Goal: Information Seeking & Learning: Learn about a topic

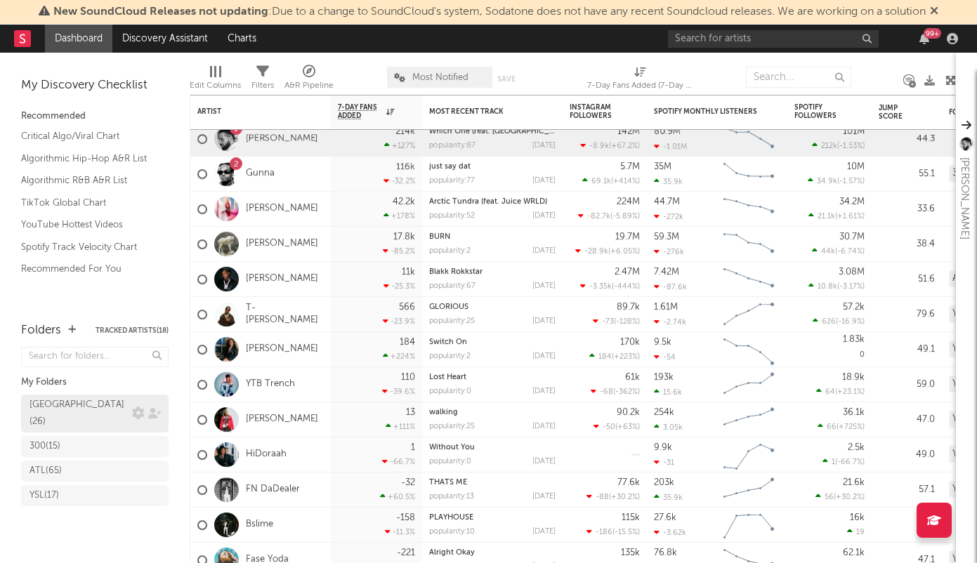
click at [48, 375] on div "[GEOGRAPHIC_DATA] ( 26 )" at bounding box center [79, 414] width 99 height 34
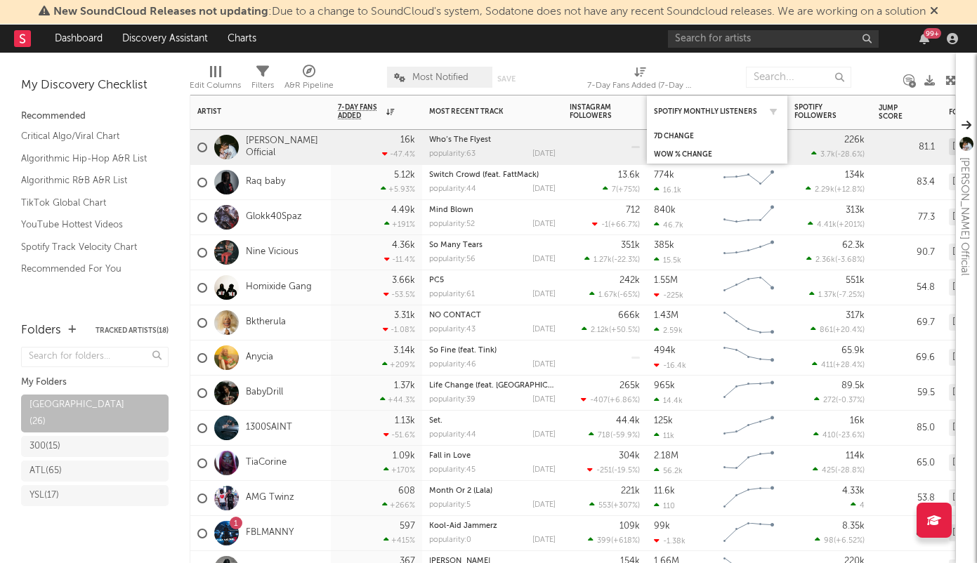
click at [651, 104] on div "Spotify Monthly Listeners" at bounding box center [717, 111] width 126 height 27
click at [651, 116] on div "Spotify Monthly Listeners" at bounding box center [717, 111] width 126 height 27
click at [651, 110] on div "Spotify Monthly Listeners" at bounding box center [706, 111] width 105 height 8
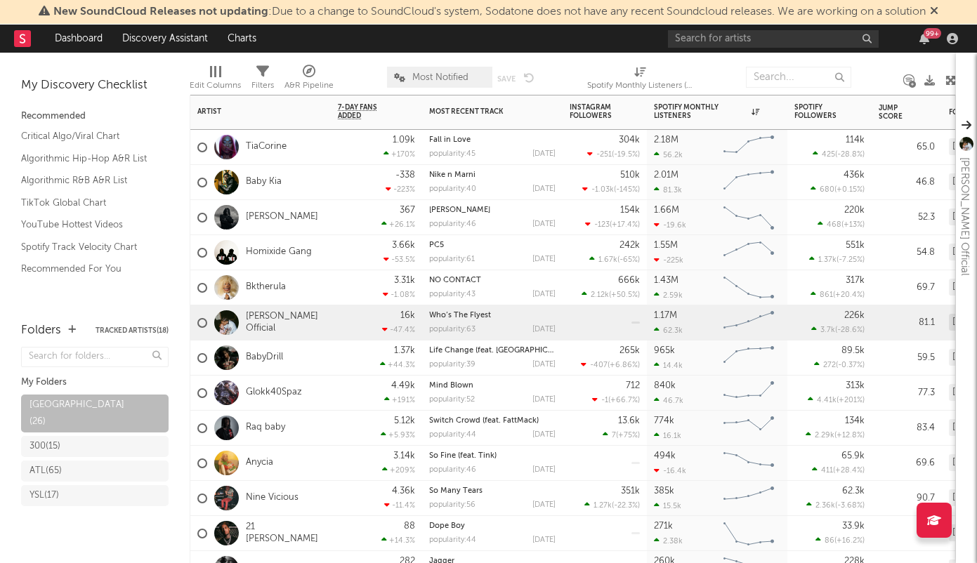
click at [309, 156] on div "TiaCorine" at bounding box center [260, 147] width 140 height 35
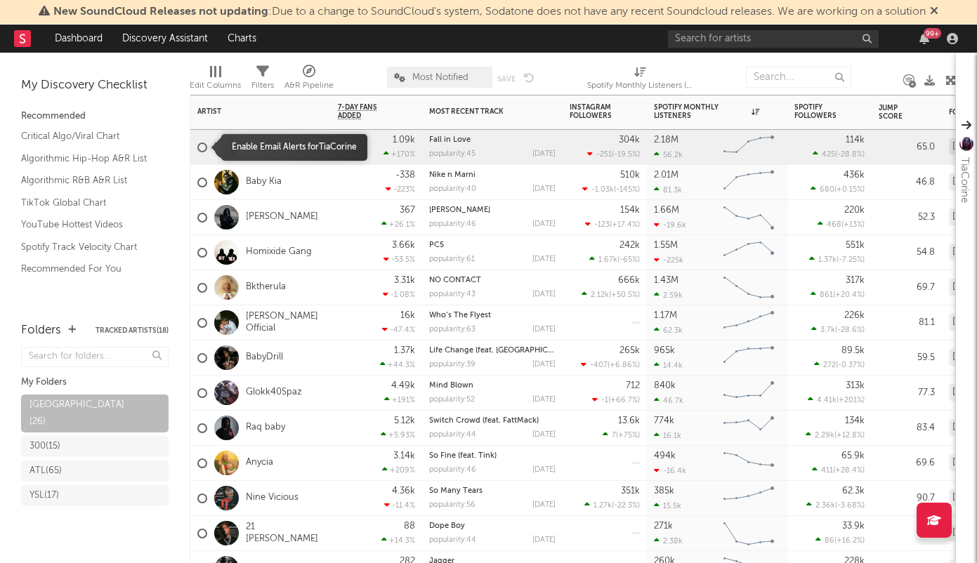
click at [200, 148] on div at bounding box center [202, 148] width 10 height 10
click at [197, 148] on input "checkbox" at bounding box center [197, 147] width 0 height 13
click at [200, 148] on div at bounding box center [202, 148] width 10 height 10
click at [197, 148] on input "checkbox" at bounding box center [197, 147] width 0 height 13
click at [263, 147] on link "TiaCorine" at bounding box center [266, 147] width 41 height 12
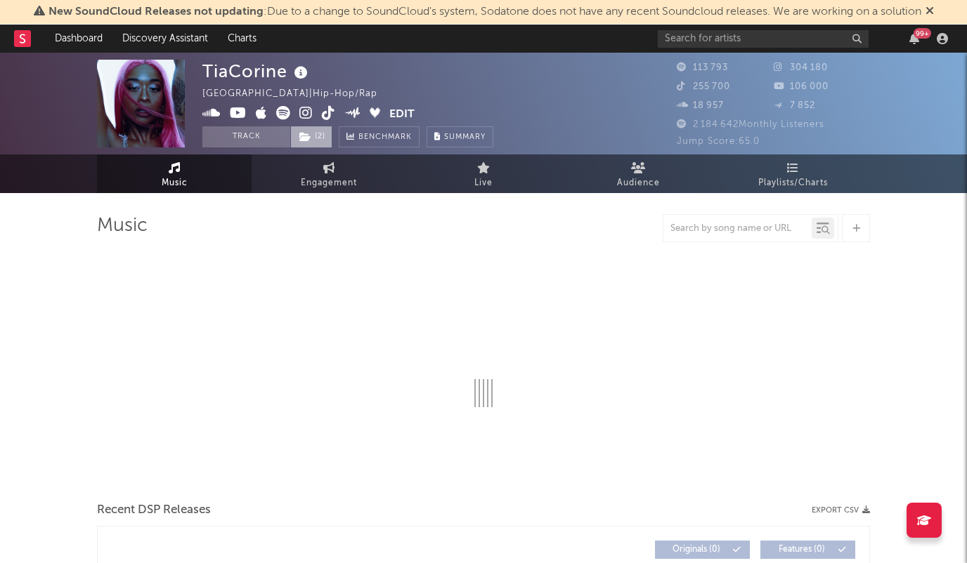
click at [298, 133] on span "( 2 )" at bounding box center [311, 136] width 42 height 21
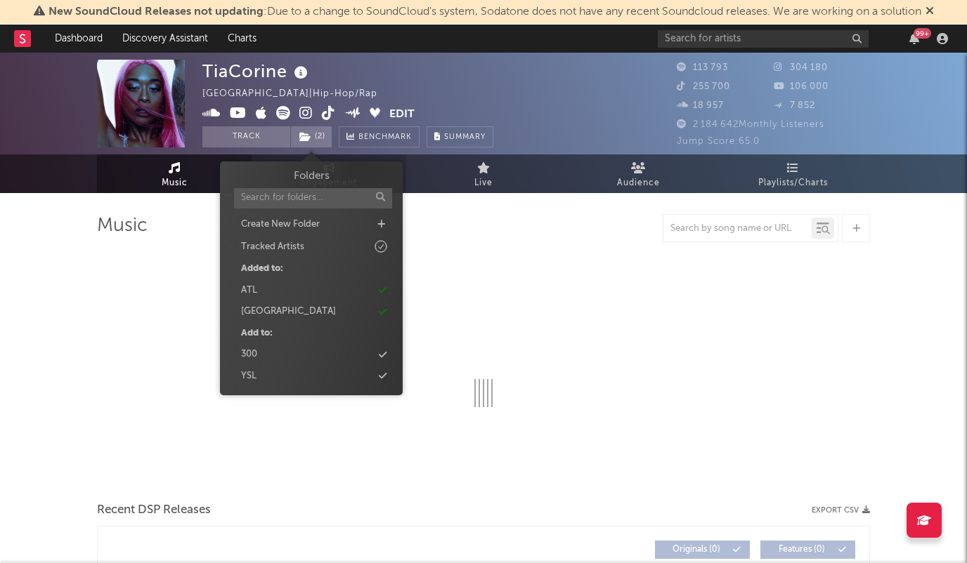
select select "6m"
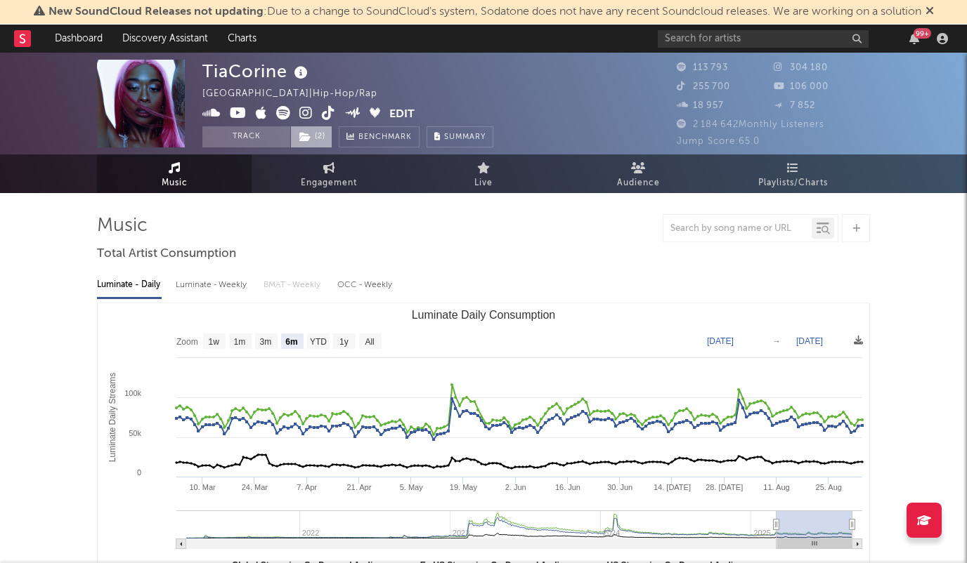
click at [319, 133] on span "( 2 )" at bounding box center [311, 136] width 42 height 21
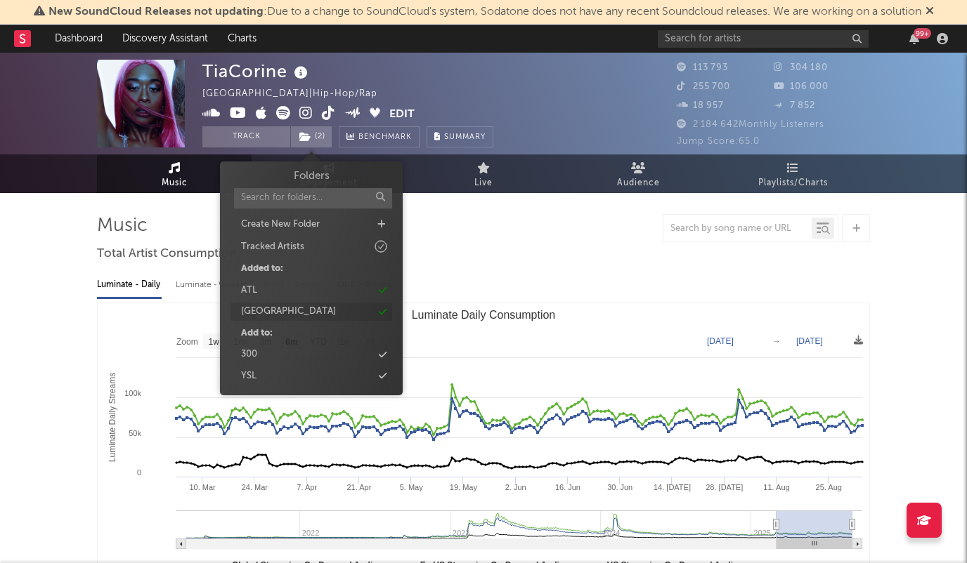
click at [294, 313] on div "[GEOGRAPHIC_DATA]" at bounding box center [311, 312] width 162 height 18
click at [294, 296] on div "ATL" at bounding box center [311, 291] width 162 height 18
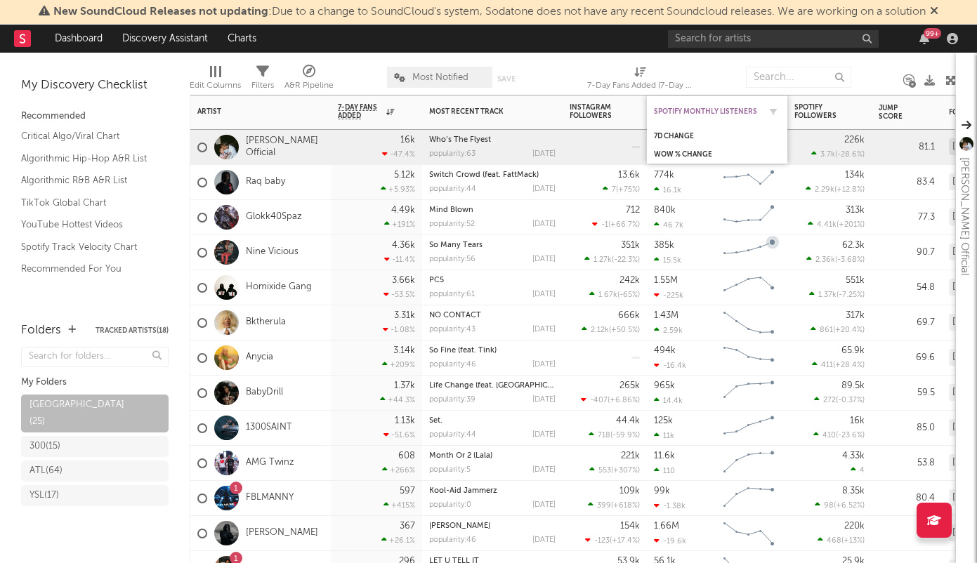
click at [651, 113] on div "Spotify Monthly Listeners" at bounding box center [706, 111] width 105 height 8
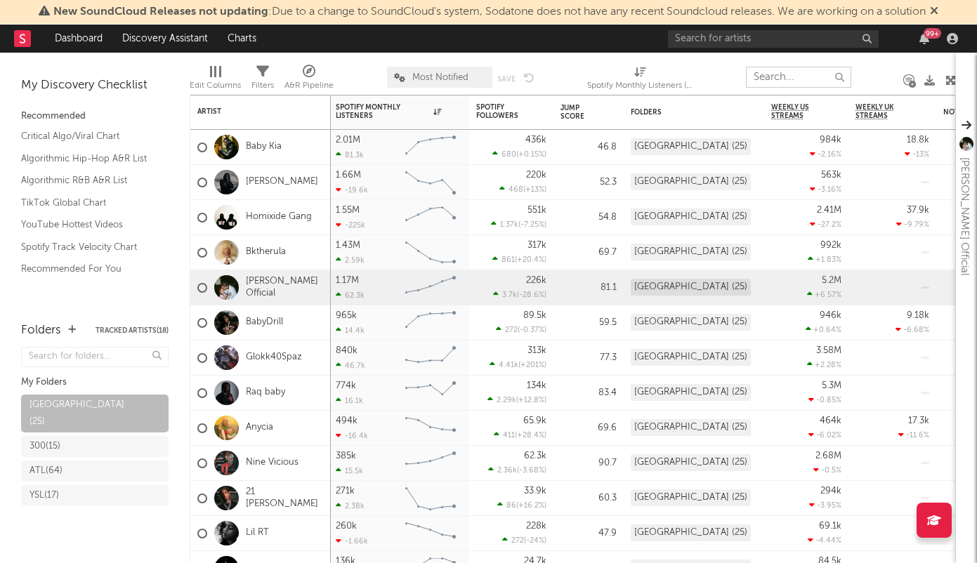
click at [651, 77] on input "text" at bounding box center [798, 77] width 105 height 21
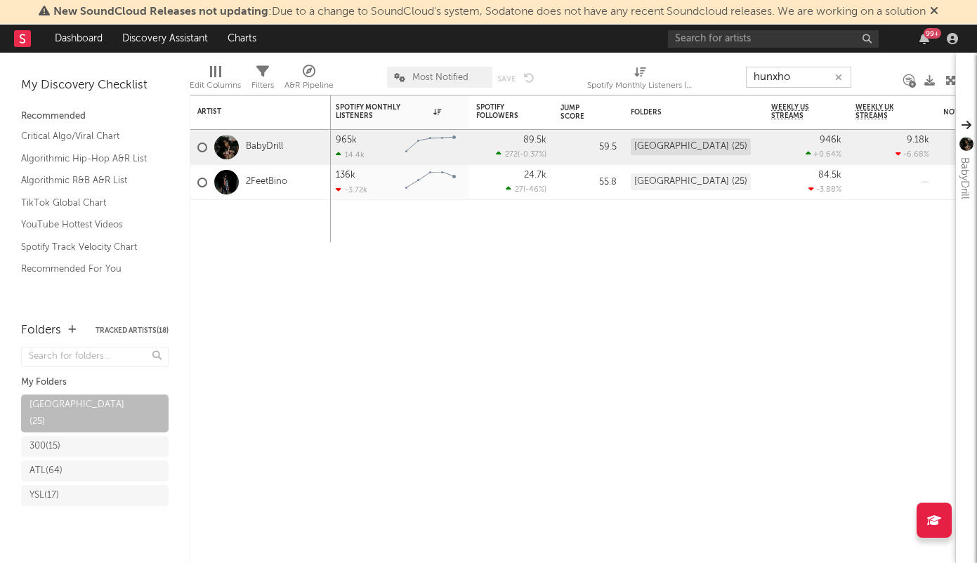
type input "hunxho"
click at [74, 61] on div "My Discovery Checklist Recommended Critical Algo/Viral Chart Algorithmic Hip-Ho…" at bounding box center [95, 181] width 190 height 256
click at [79, 44] on link "Dashboard" at bounding box center [78, 39] width 67 height 28
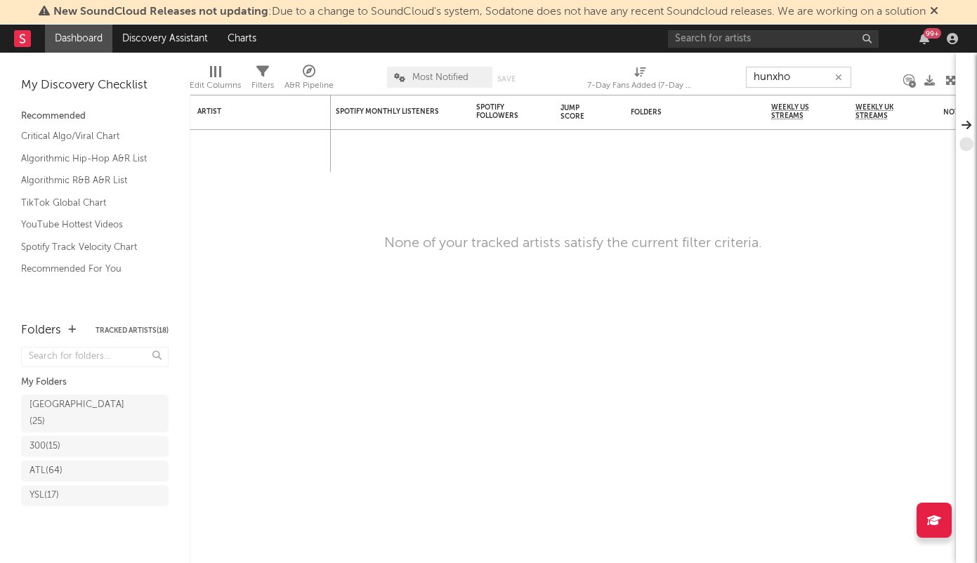
click at [651, 75] on input "hunxho" at bounding box center [798, 77] width 105 height 21
click at [651, 74] on input "hunxho" at bounding box center [798, 77] width 105 height 21
click at [651, 74] on icon "button" at bounding box center [838, 77] width 7 height 9
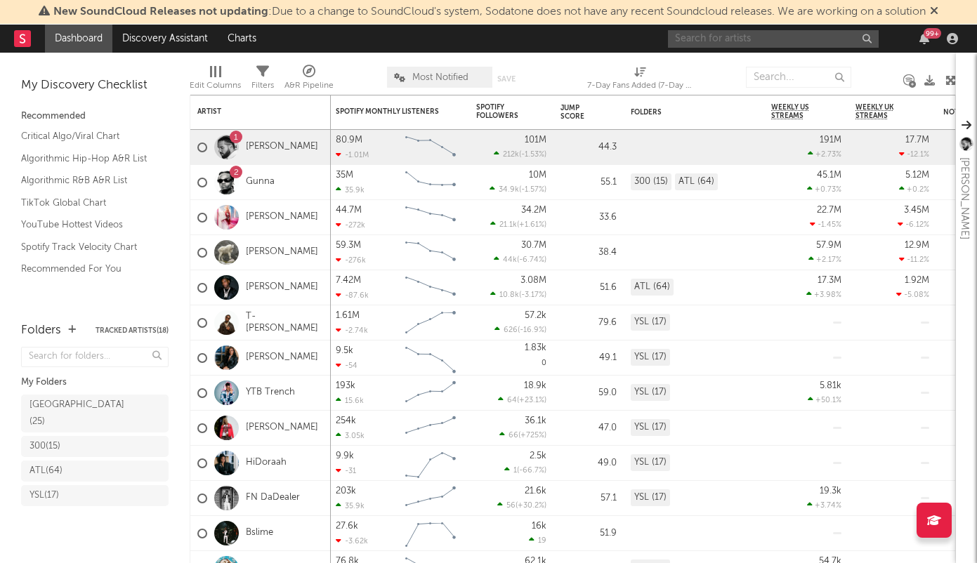
click at [651, 34] on input "text" at bounding box center [773, 39] width 211 height 18
type input "hunxho"
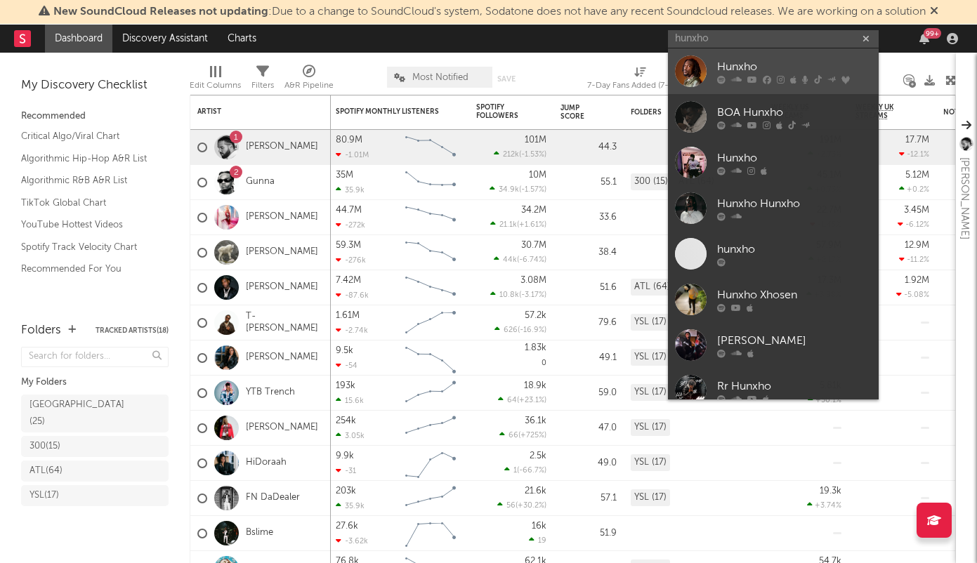
click at [651, 67] on div "Hunxho" at bounding box center [794, 66] width 155 height 17
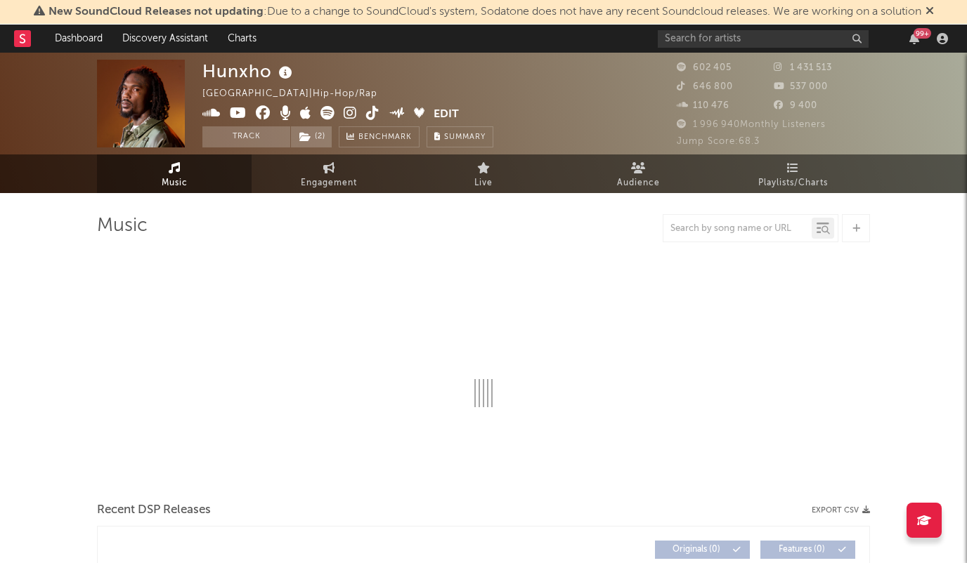
select select "6m"
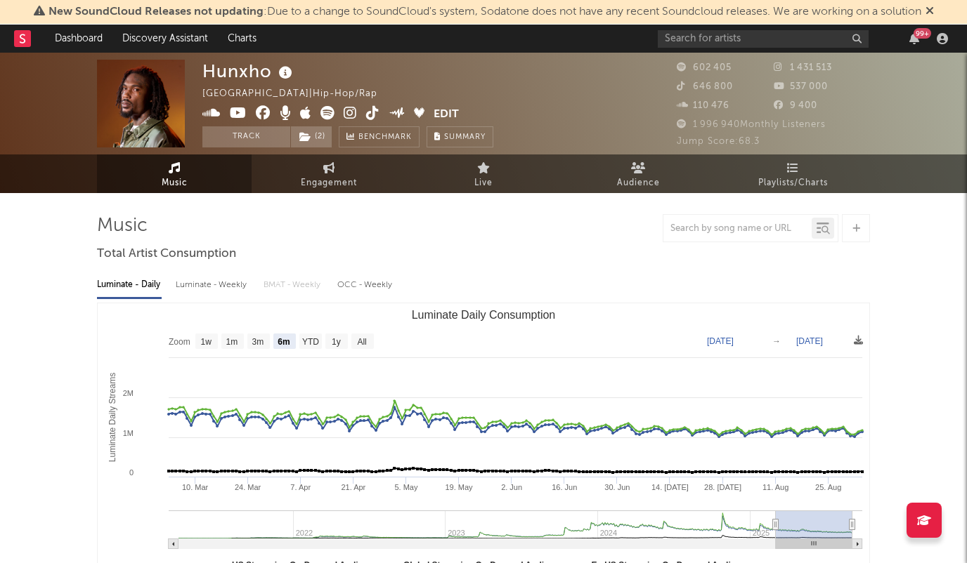
select select "6m"
click at [314, 131] on span "( 2 )" at bounding box center [311, 136] width 42 height 21
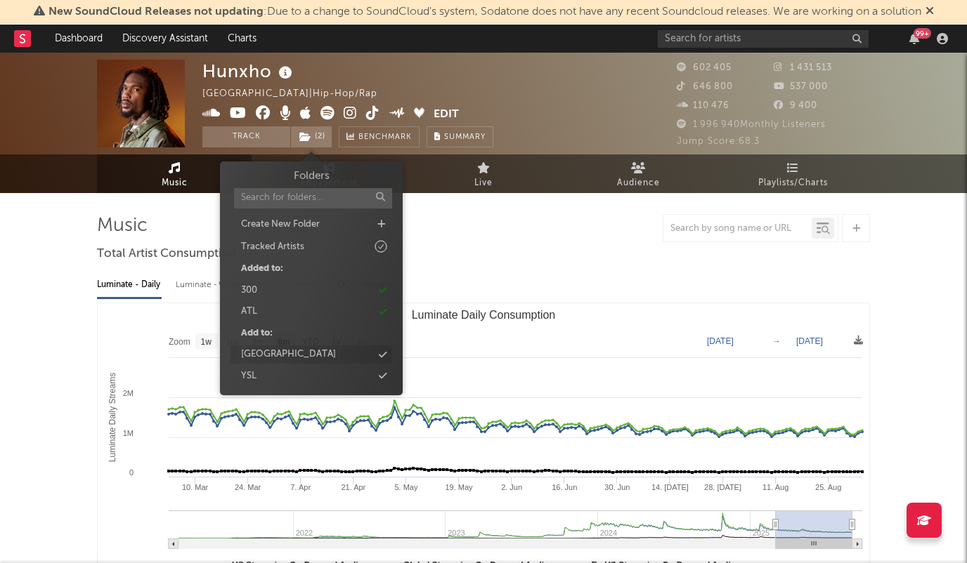
click at [286, 348] on div "[GEOGRAPHIC_DATA]" at bounding box center [288, 355] width 95 height 14
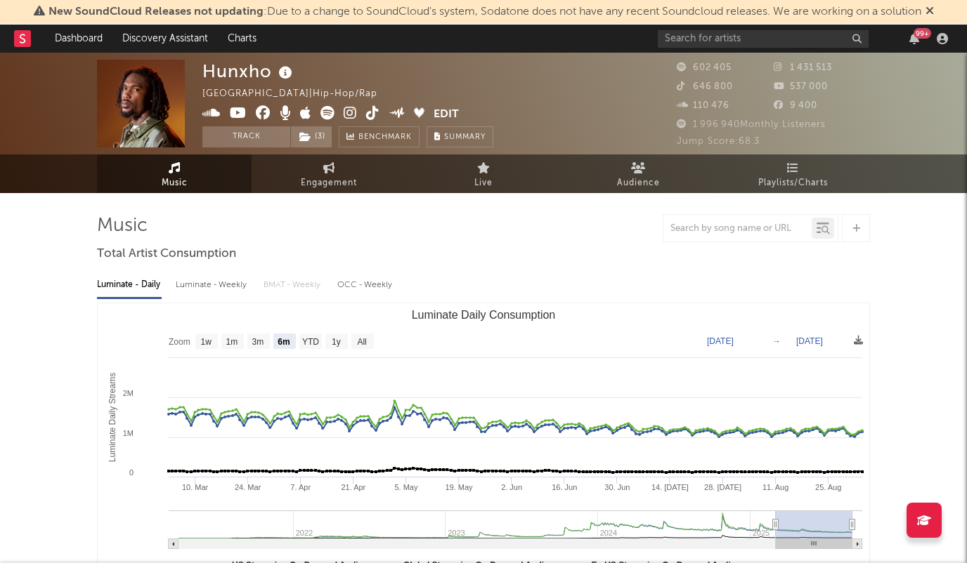
click at [91, 39] on link "Dashboard" at bounding box center [78, 39] width 67 height 28
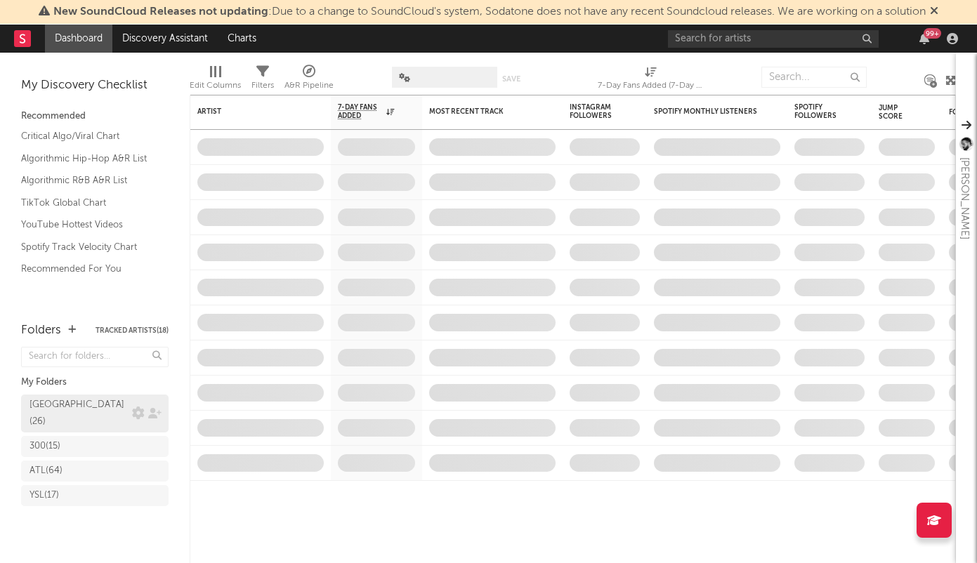
click at [57, 375] on div "[GEOGRAPHIC_DATA] ( 26 )" at bounding box center [79, 414] width 99 height 34
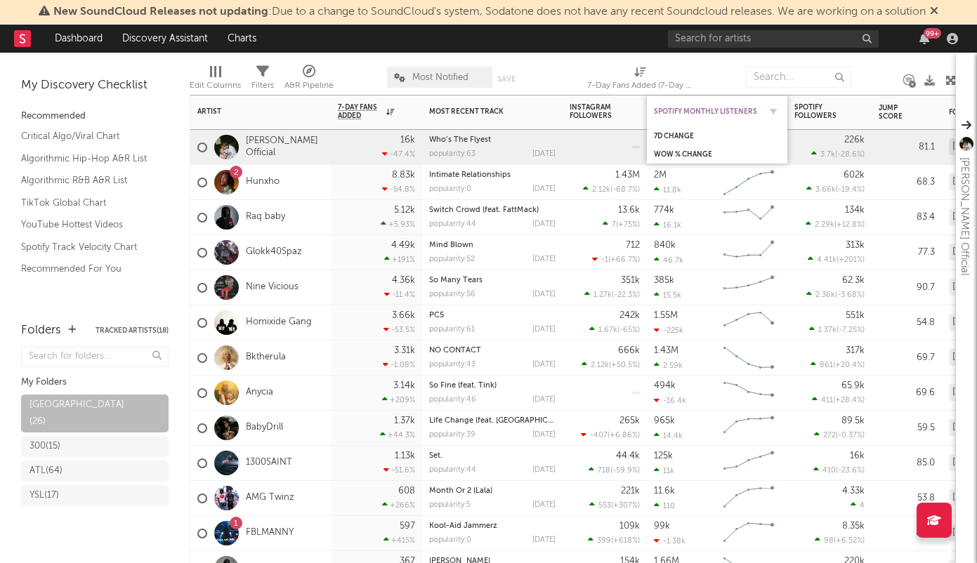
click at [651, 109] on div "Spotify Monthly Listeners" at bounding box center [706, 111] width 105 height 8
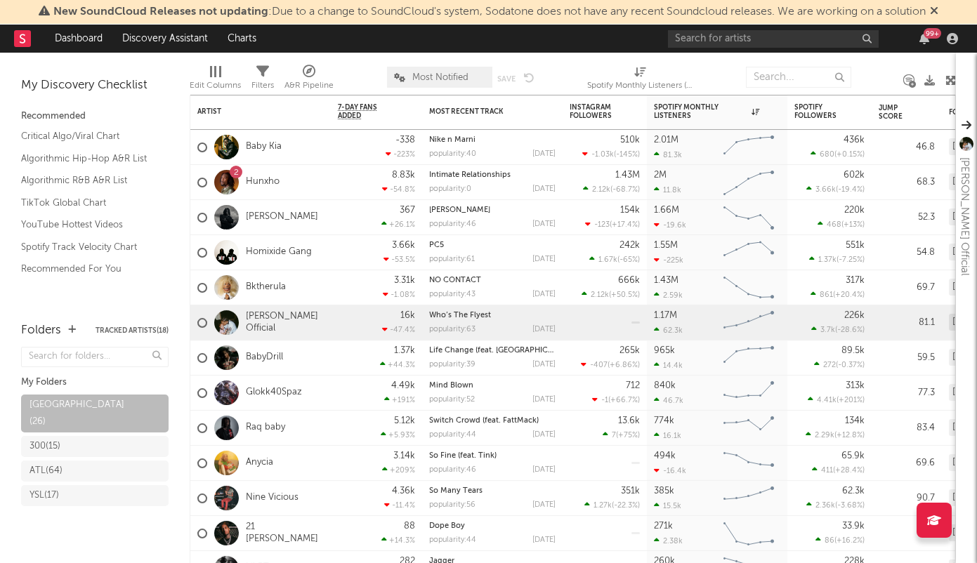
click at [651, 61] on div at bounding box center [878, 77] width 32 height 35
